Goal: Task Accomplishment & Management: Book appointment/travel/reservation

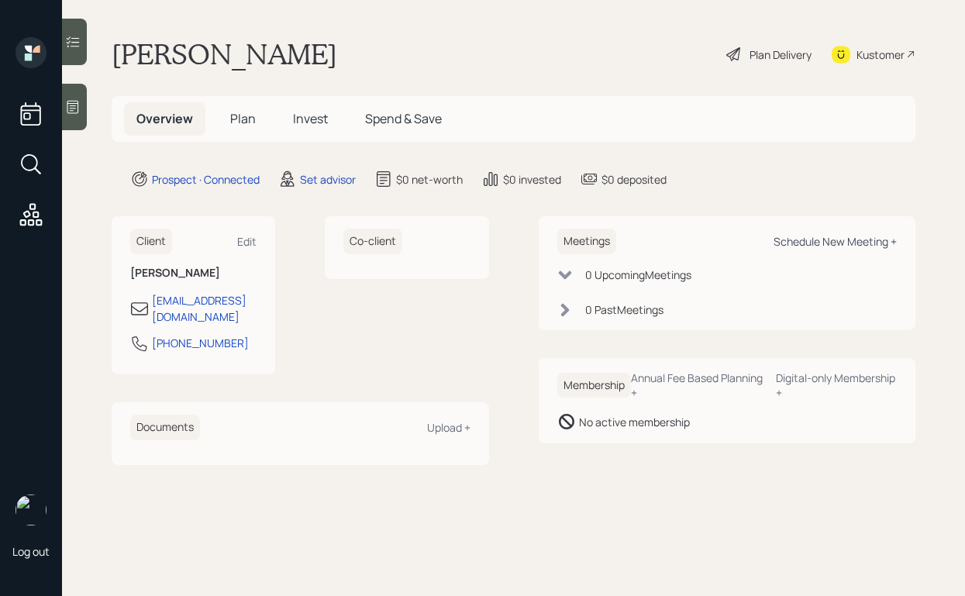
click at [799, 239] on div "Schedule New Meeting +" at bounding box center [835, 241] width 123 height 15
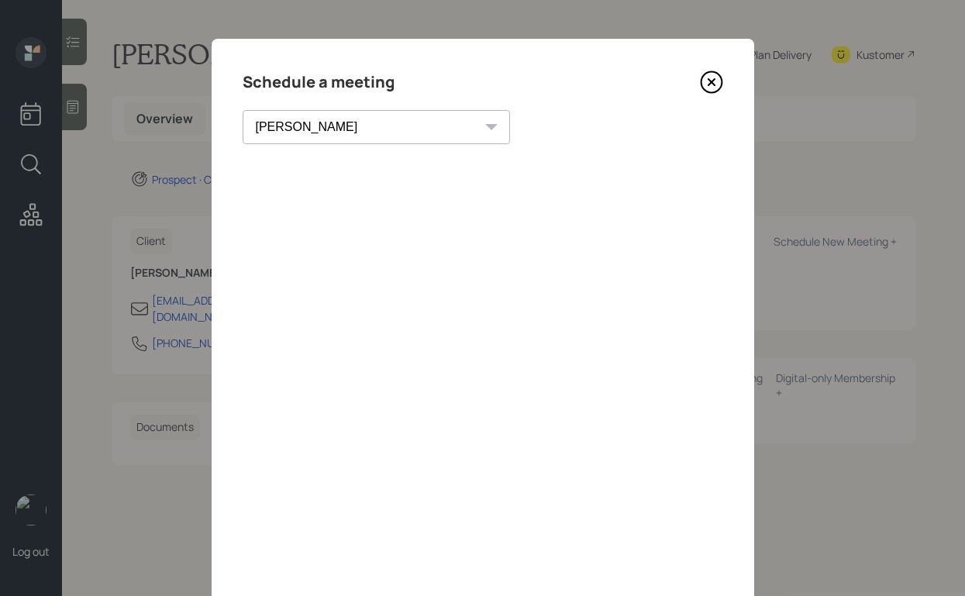
click at [328, 129] on select "Theresa Spinello Matthew Burke Xavier Ross Eitan Bar-David Ian Yamey Trevor Nel…" at bounding box center [377, 127] width 268 height 34
click at [243, 110] on select "Theresa Spinello Matthew Burke Xavier Ross Eitan Bar-David Ian Yamey Trevor Nel…" at bounding box center [377, 127] width 268 height 34
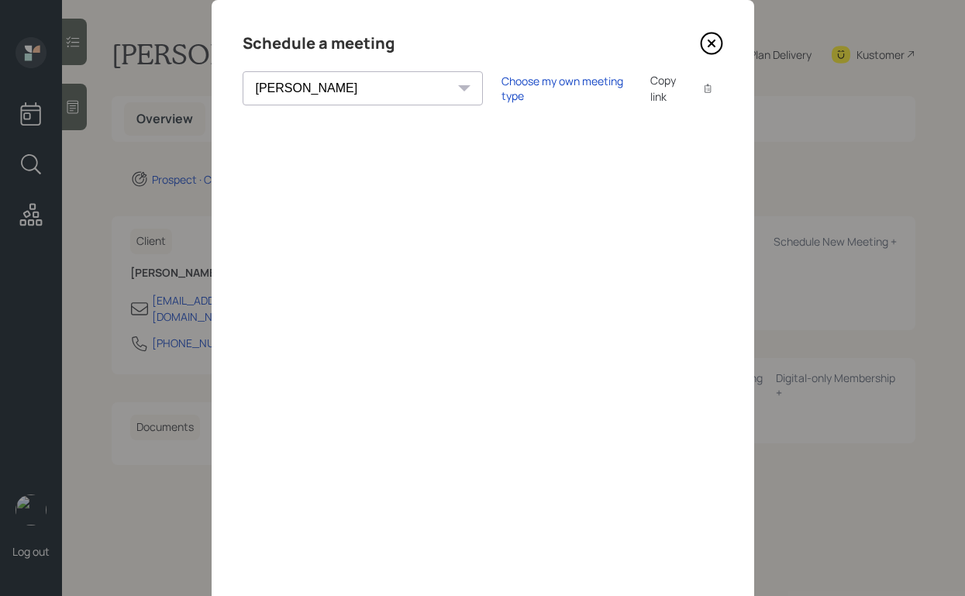
scroll to position [44, 0]
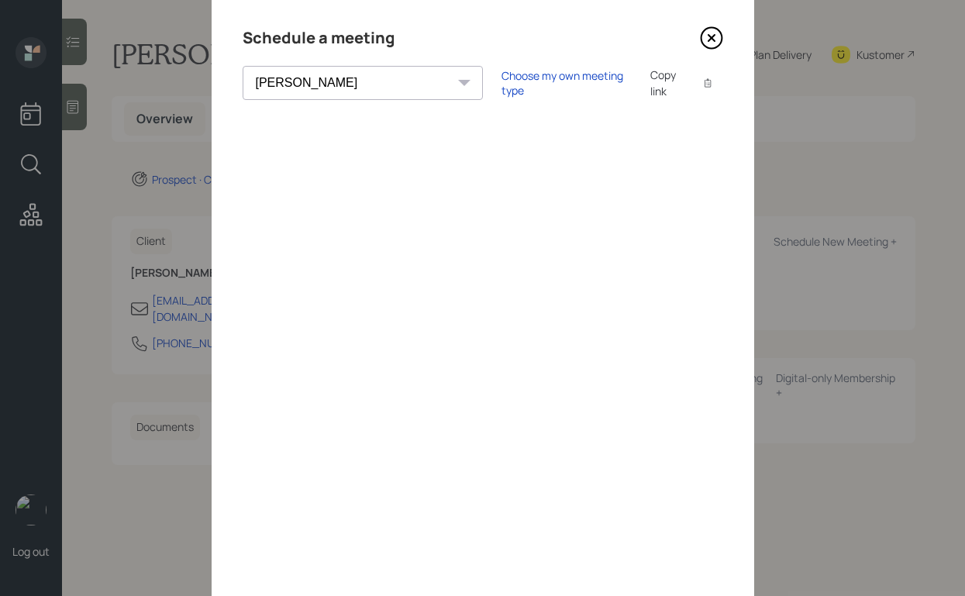
click at [357, 91] on select "Theresa Spinello Matthew Burke Xavier Ross Eitan Bar-David Ian Yamey Trevor Nel…" at bounding box center [363, 83] width 240 height 34
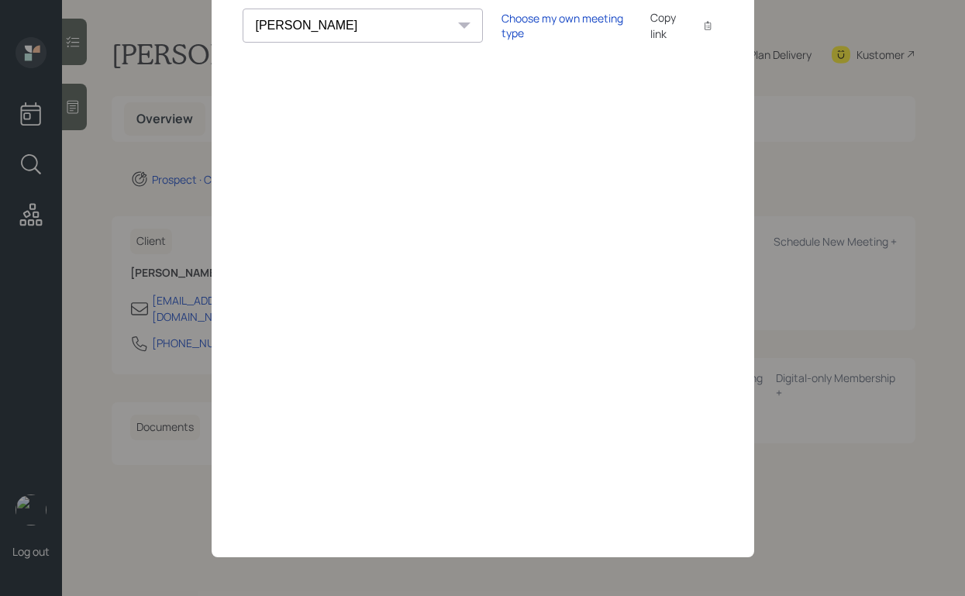
click at [260, 53] on div "Schedule a meeting Theresa Spinello Matthew Burke Xavier Ross Eitan Bar-David I…" at bounding box center [483, 247] width 543 height 620
click at [313, 33] on select "Theresa Spinello Matthew Burke Xavier Ross Eitan Bar-David Ian Yamey Trevor Nel…" at bounding box center [363, 26] width 240 height 34
select select "59554aeb-d739-4552-90b9-0d27d70b4bf7"
click at [243, 9] on select "Theresa Spinello Matthew Burke Xavier Ross Eitan Bar-David Ian Yamey Trevor Nel…" at bounding box center [363, 26] width 240 height 34
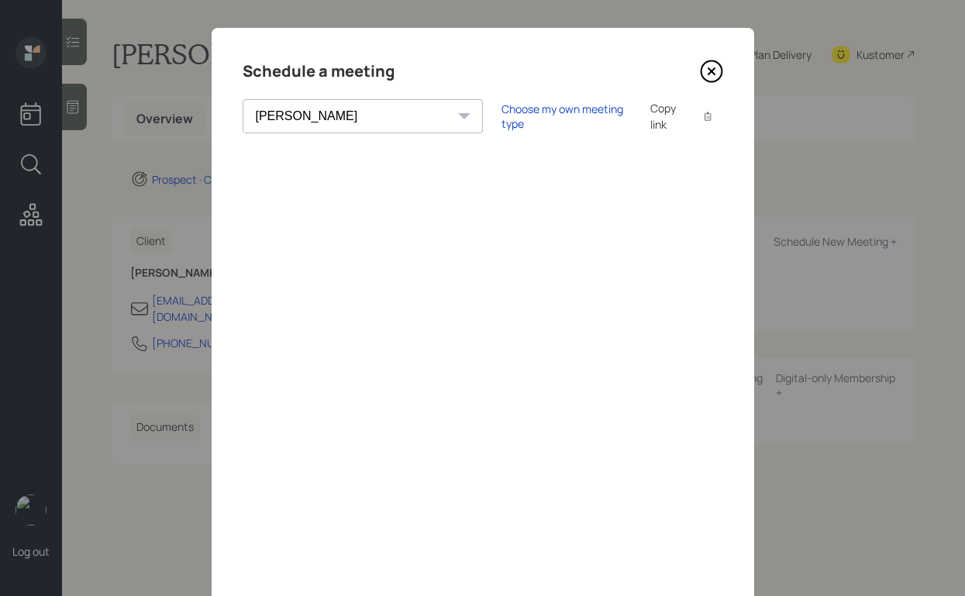
scroll to position [0, 0]
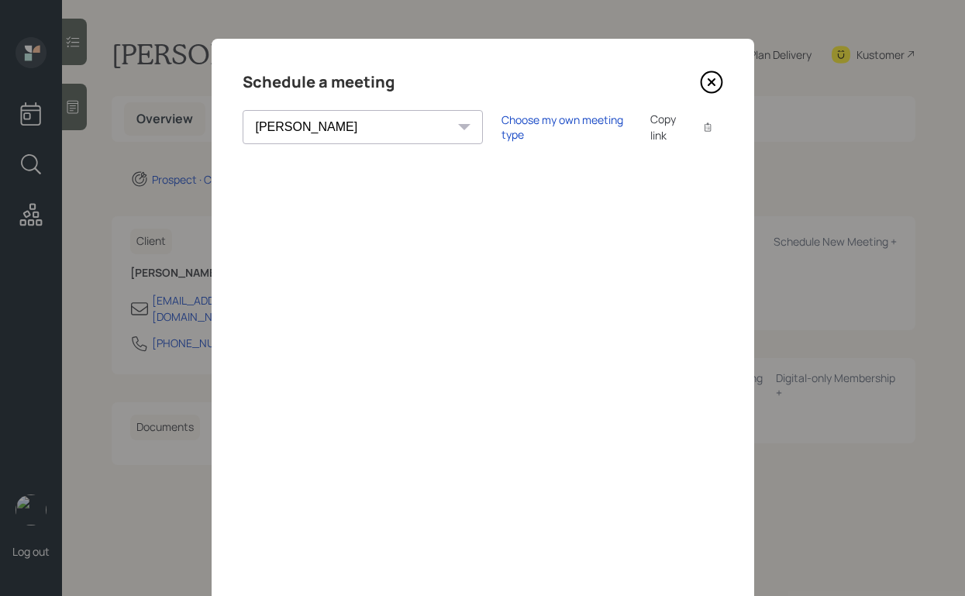
click at [348, 124] on select "Theresa Spinello Matthew Burke Xavier Ross Eitan Bar-David Ian Yamey Trevor Nel…" at bounding box center [363, 127] width 240 height 34
